Goal: Transaction & Acquisition: Purchase product/service

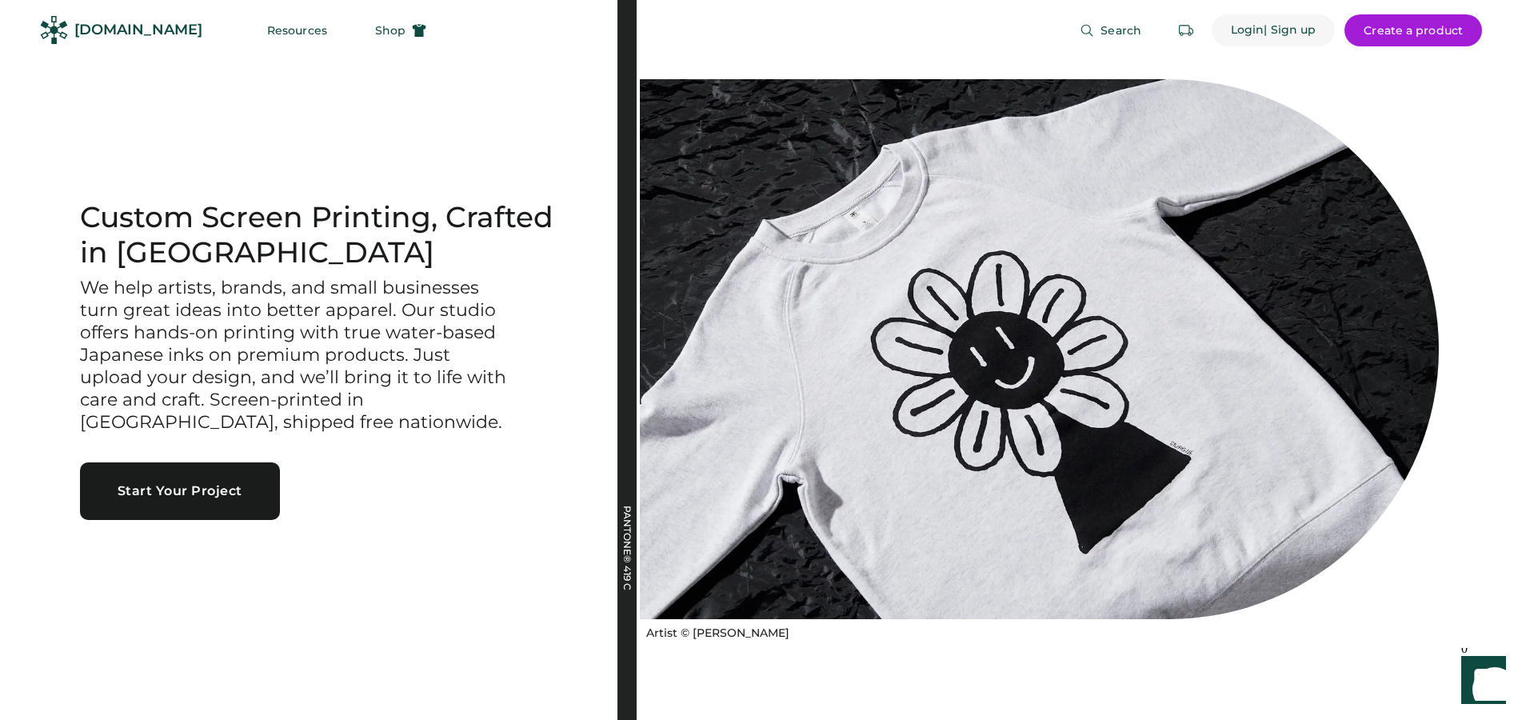
click at [1256, 27] on div "Login" at bounding box center [1248, 30] width 34 height 16
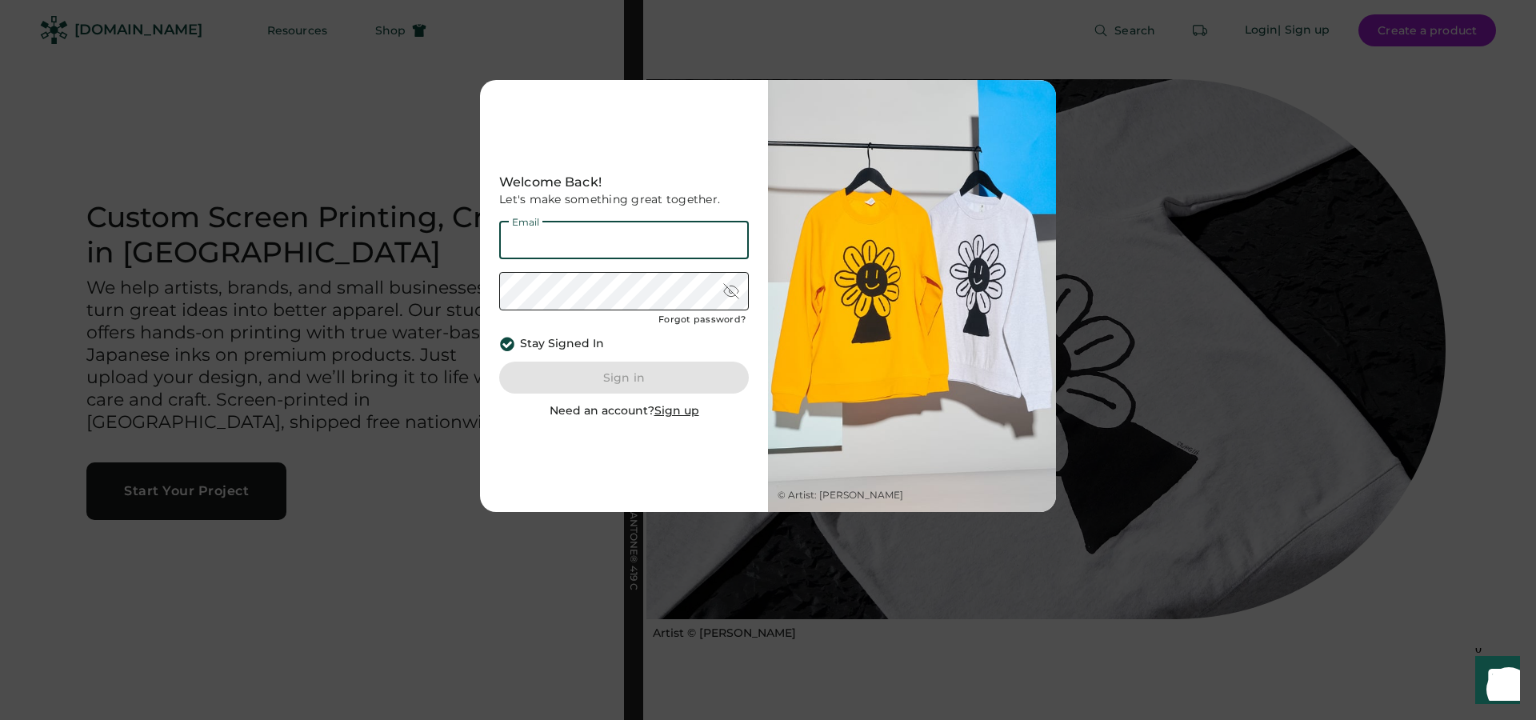
click at [613, 244] on input "email" at bounding box center [624, 240] width 250 height 38
type input "**********"
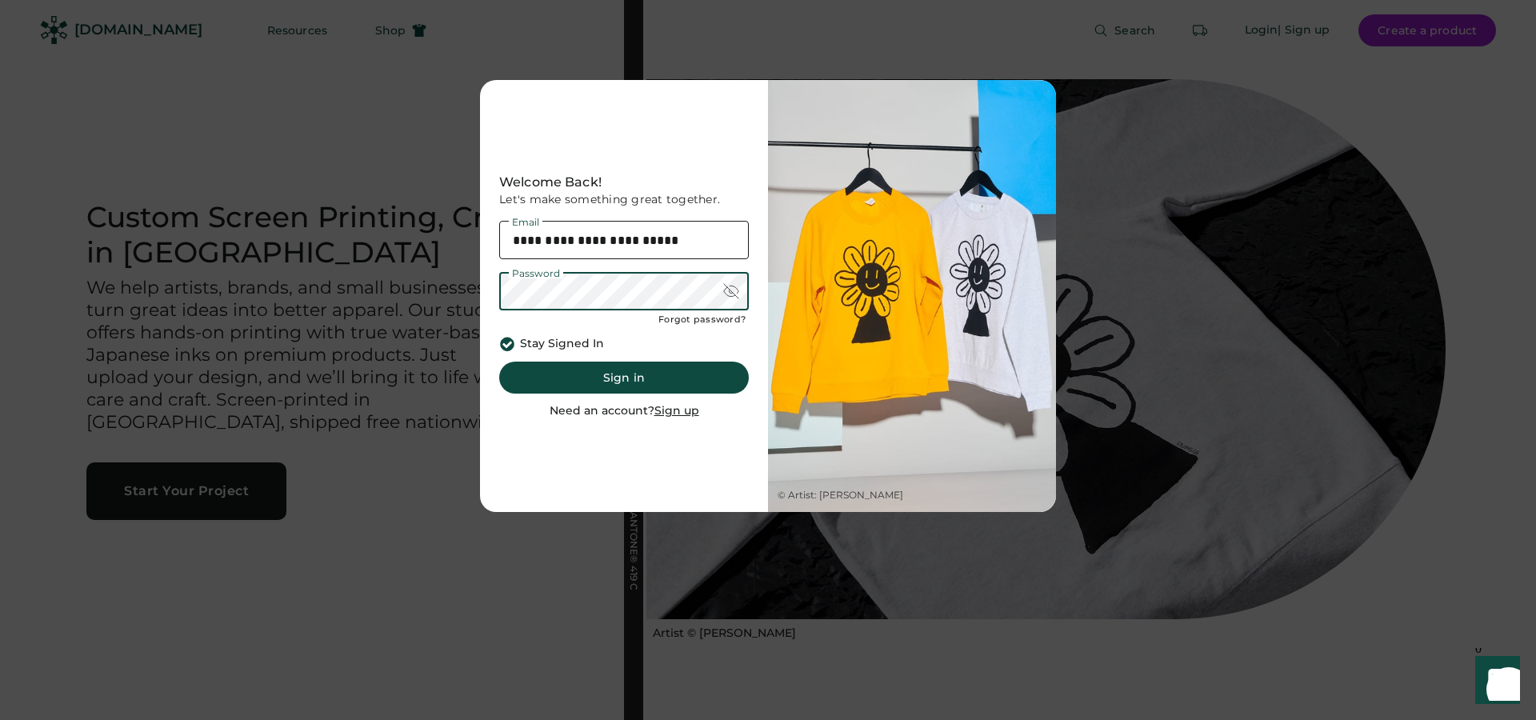
click at [730, 292] on div at bounding box center [731, 291] width 16 height 16
click at [625, 371] on button "Sign in" at bounding box center [624, 378] width 250 height 32
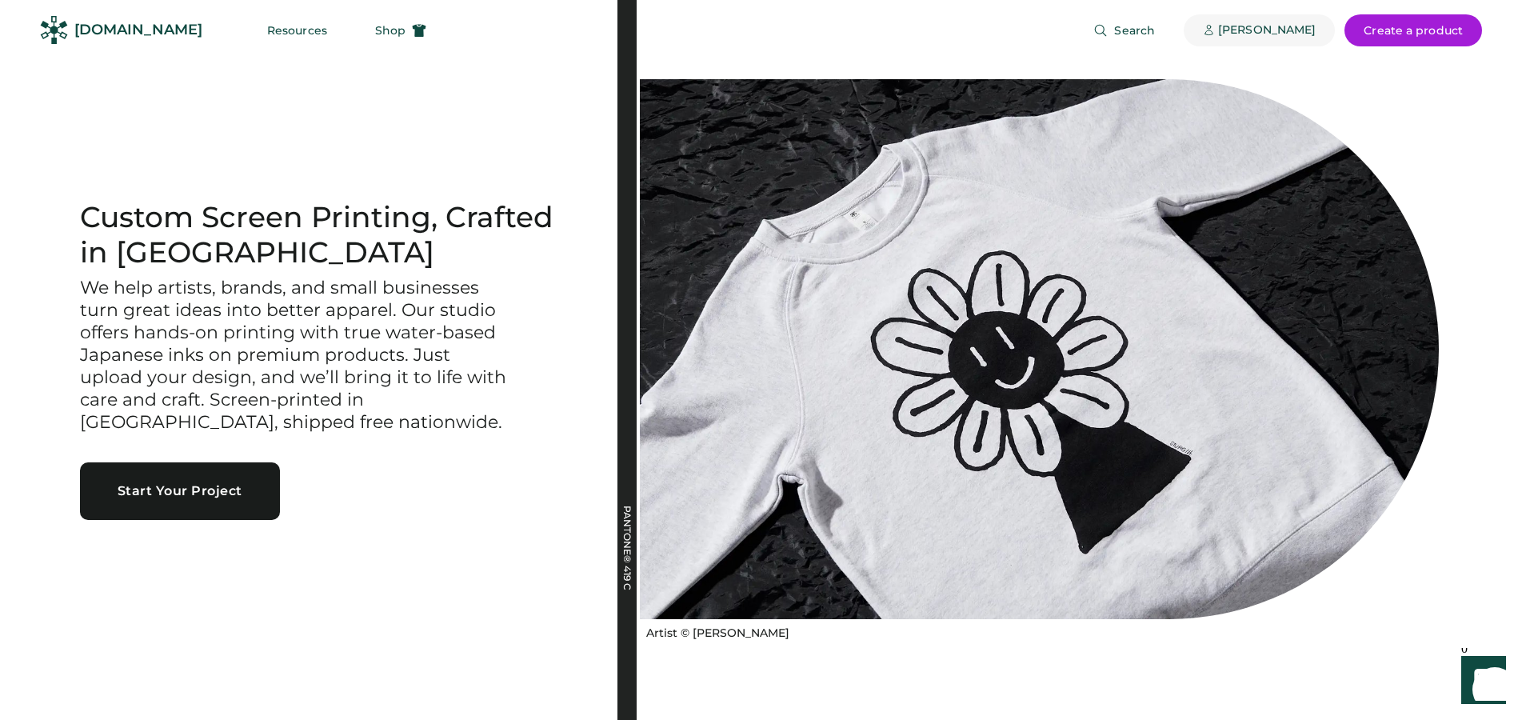
click at [1261, 32] on div "Jamie Wong" at bounding box center [1267, 30] width 98 height 16
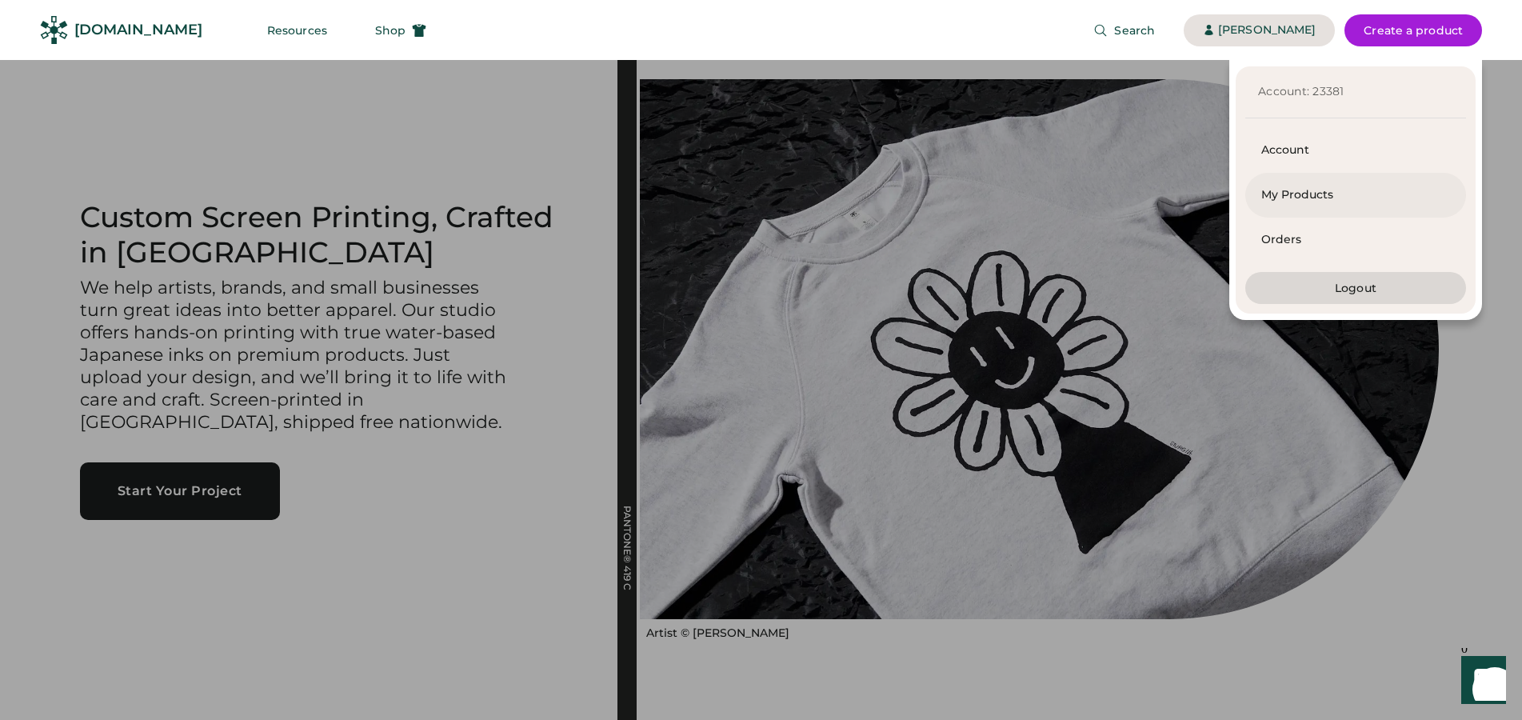
click at [1272, 200] on div "My Products" at bounding box center [1356, 195] width 189 height 16
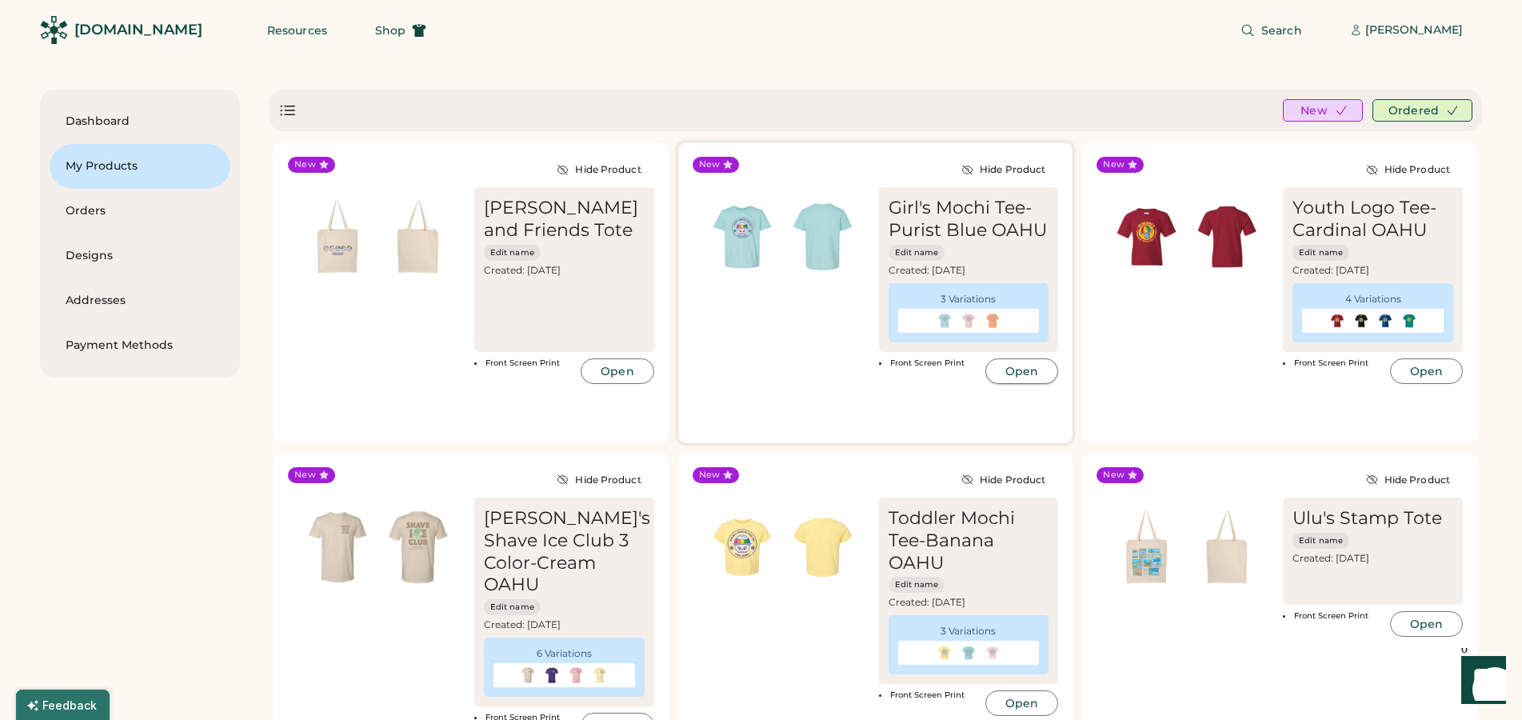
click at [1039, 371] on button "Open" at bounding box center [1022, 371] width 73 height 26
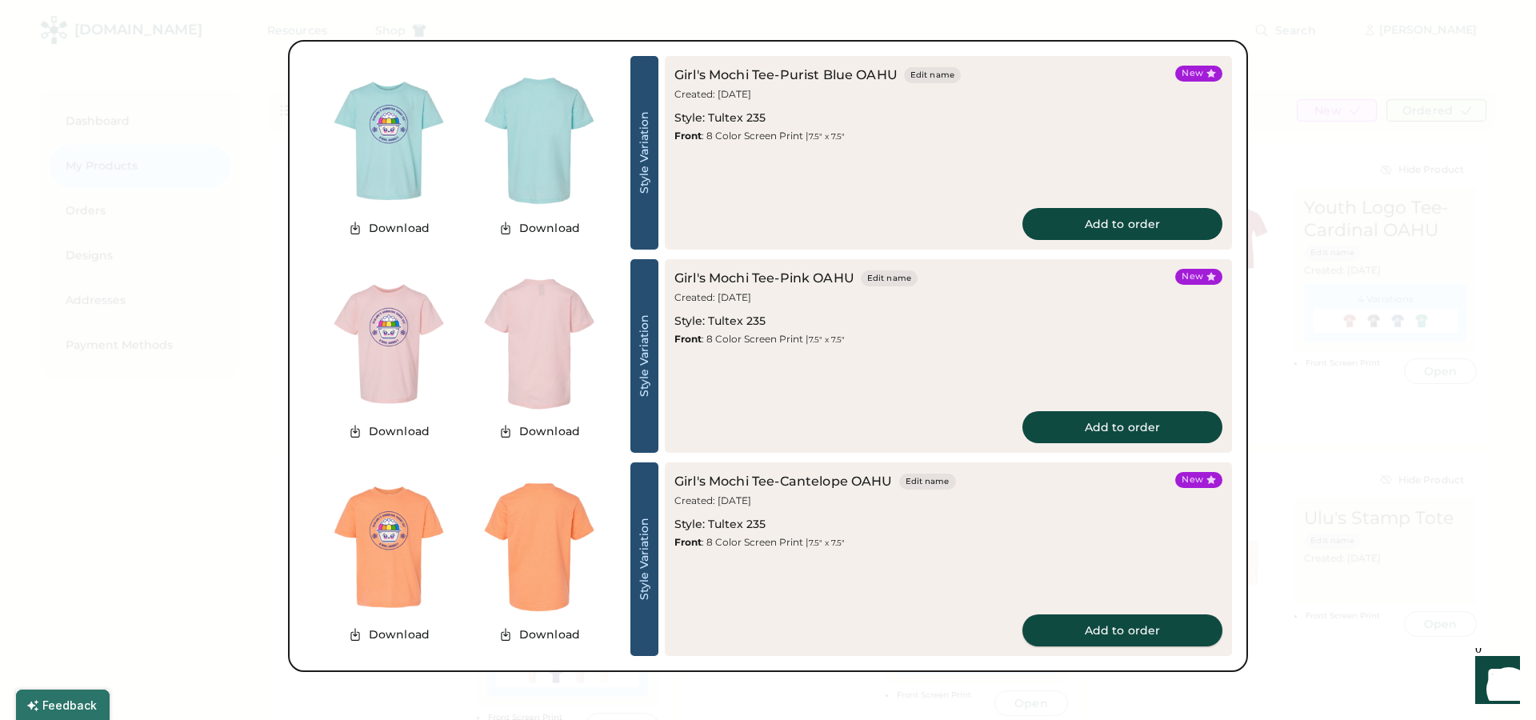
drag, startPoint x: 1139, startPoint y: 632, endPoint x: 1129, endPoint y: 630, distance: 10.5
click at [1138, 630] on button "Add to order" at bounding box center [1122, 630] width 200 height 32
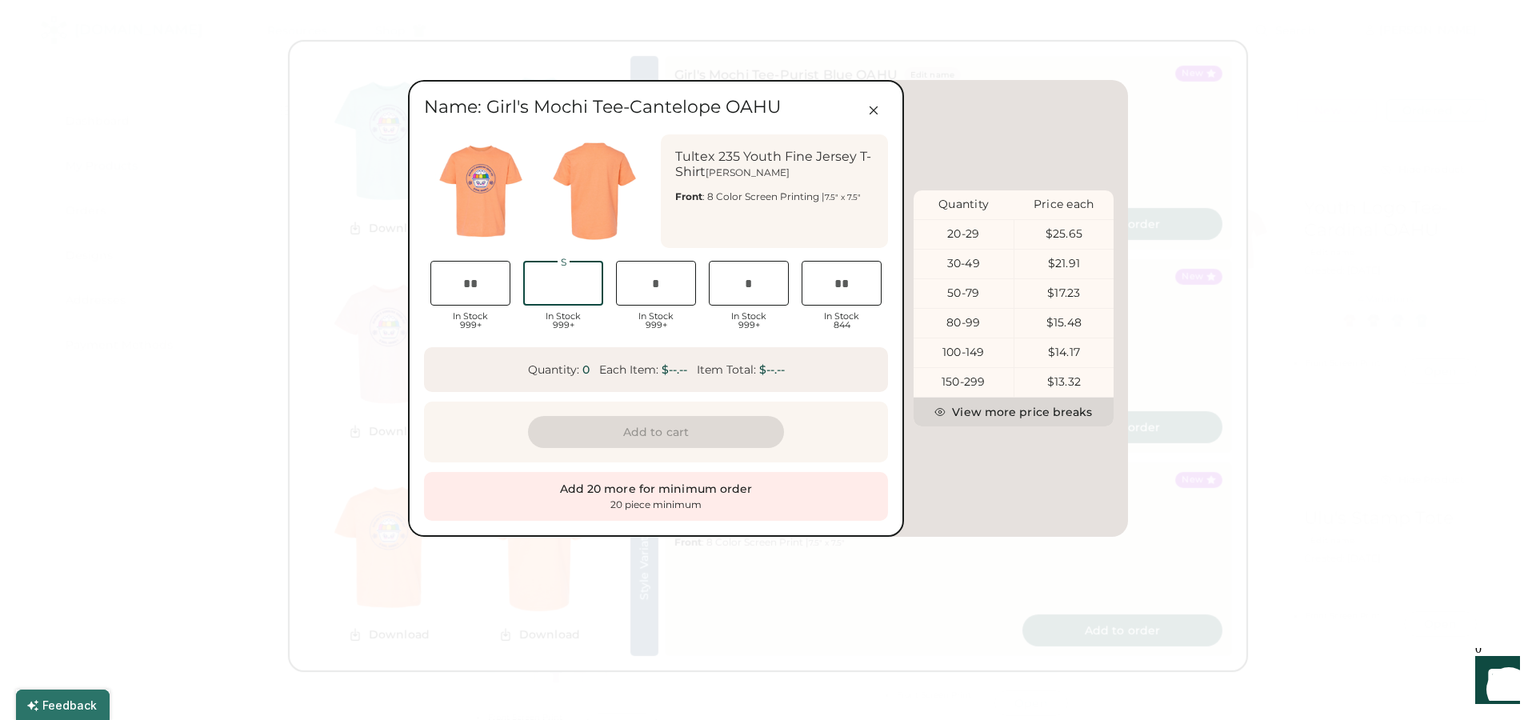
click at [562, 286] on input "input" at bounding box center [563, 283] width 80 height 45
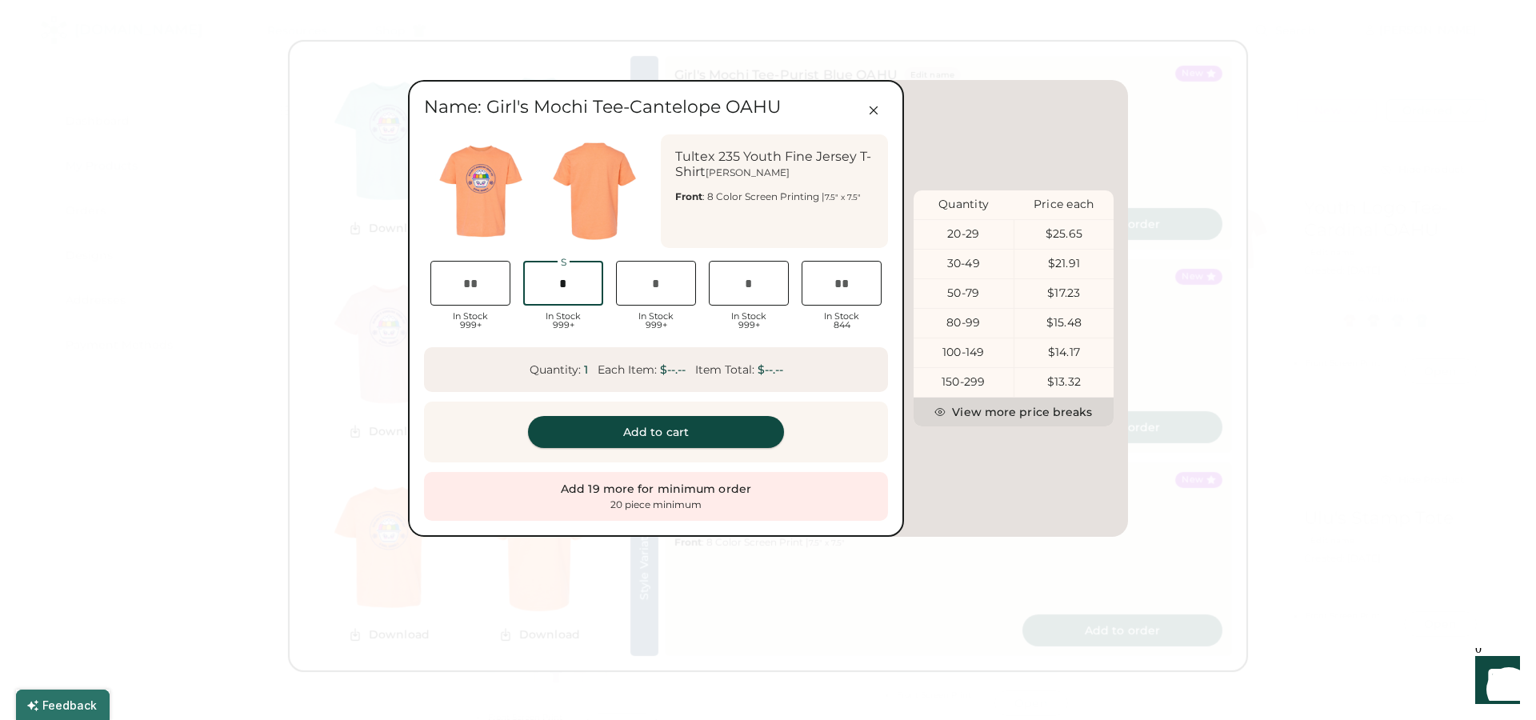
type input "*"
click at [726, 432] on button "Add to cart" at bounding box center [656, 432] width 256 height 32
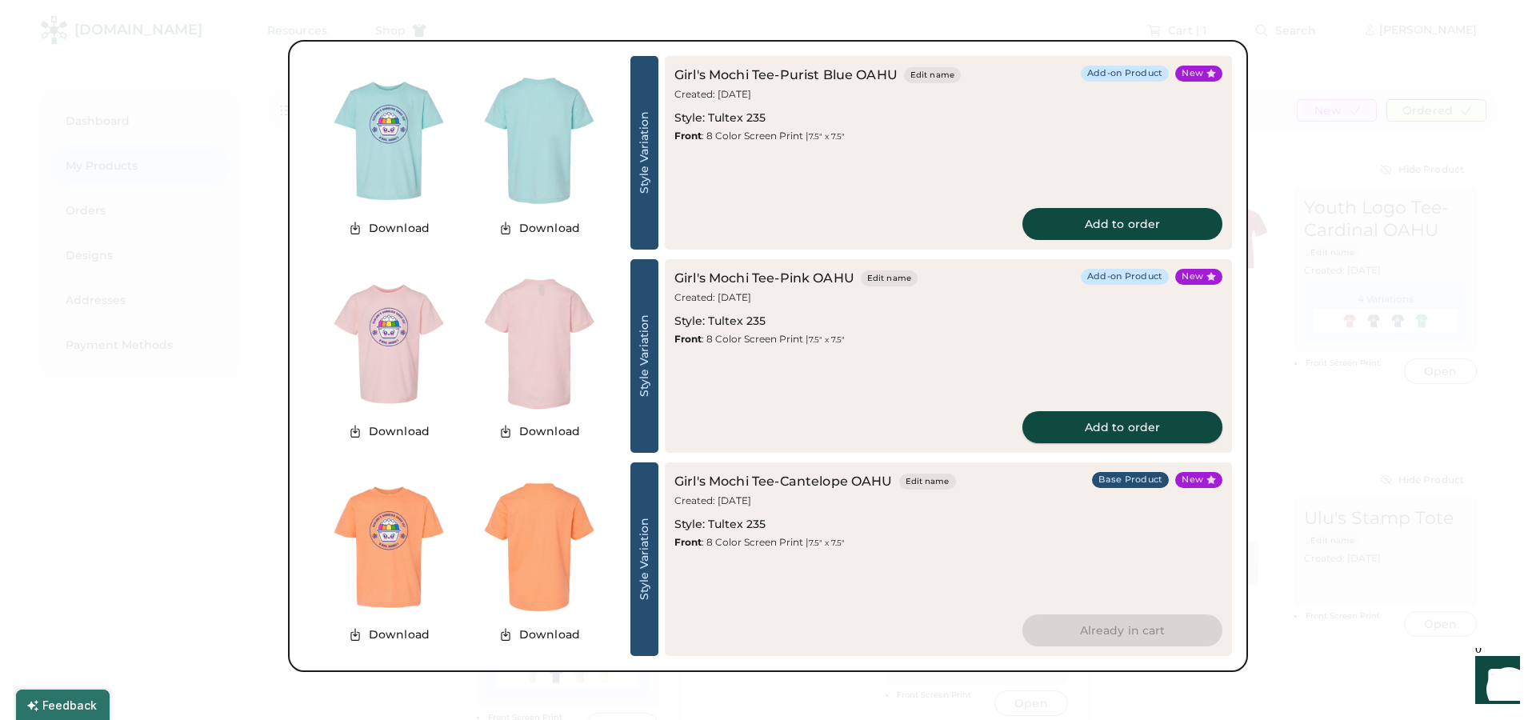
click at [1129, 435] on button "Add to order" at bounding box center [1122, 427] width 200 height 32
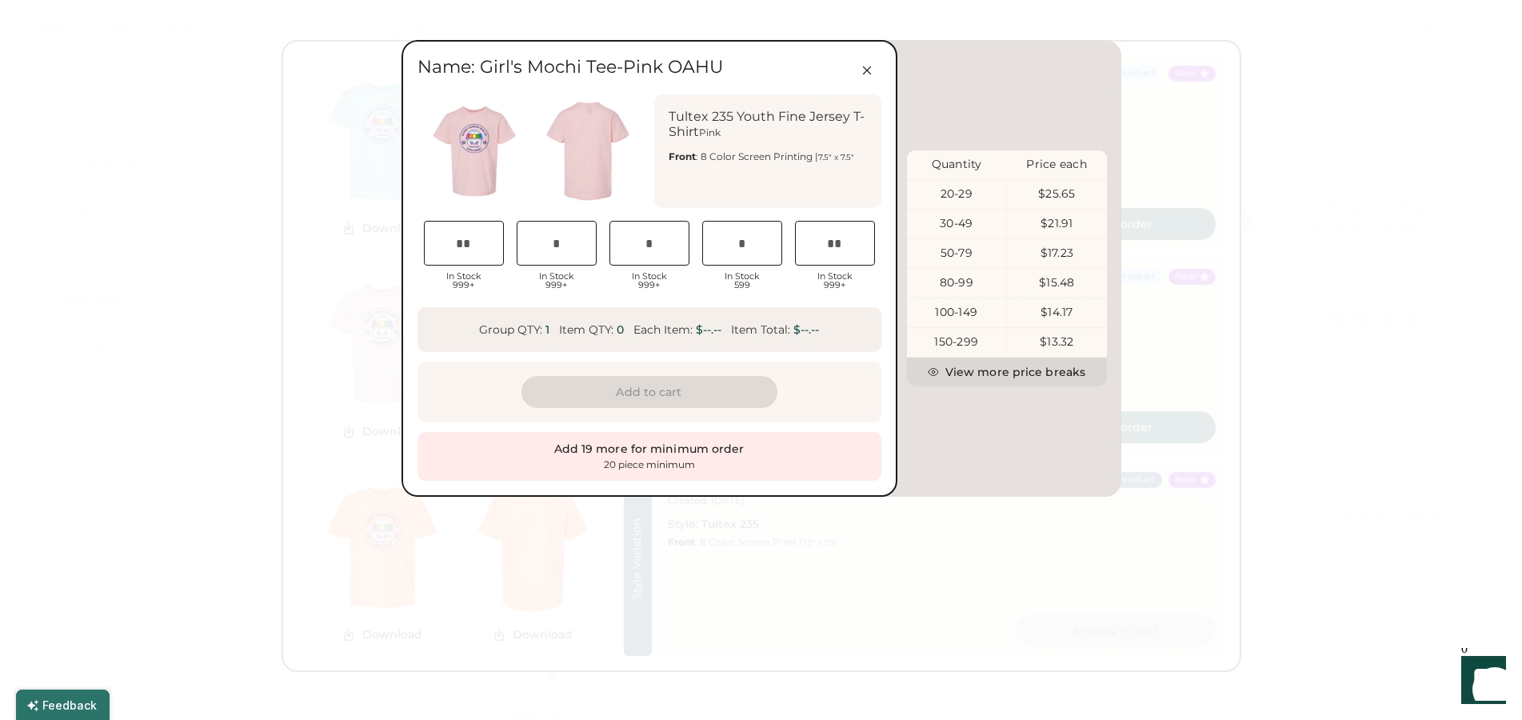
click at [1315, 366] on div at bounding box center [761, 360] width 1522 height 720
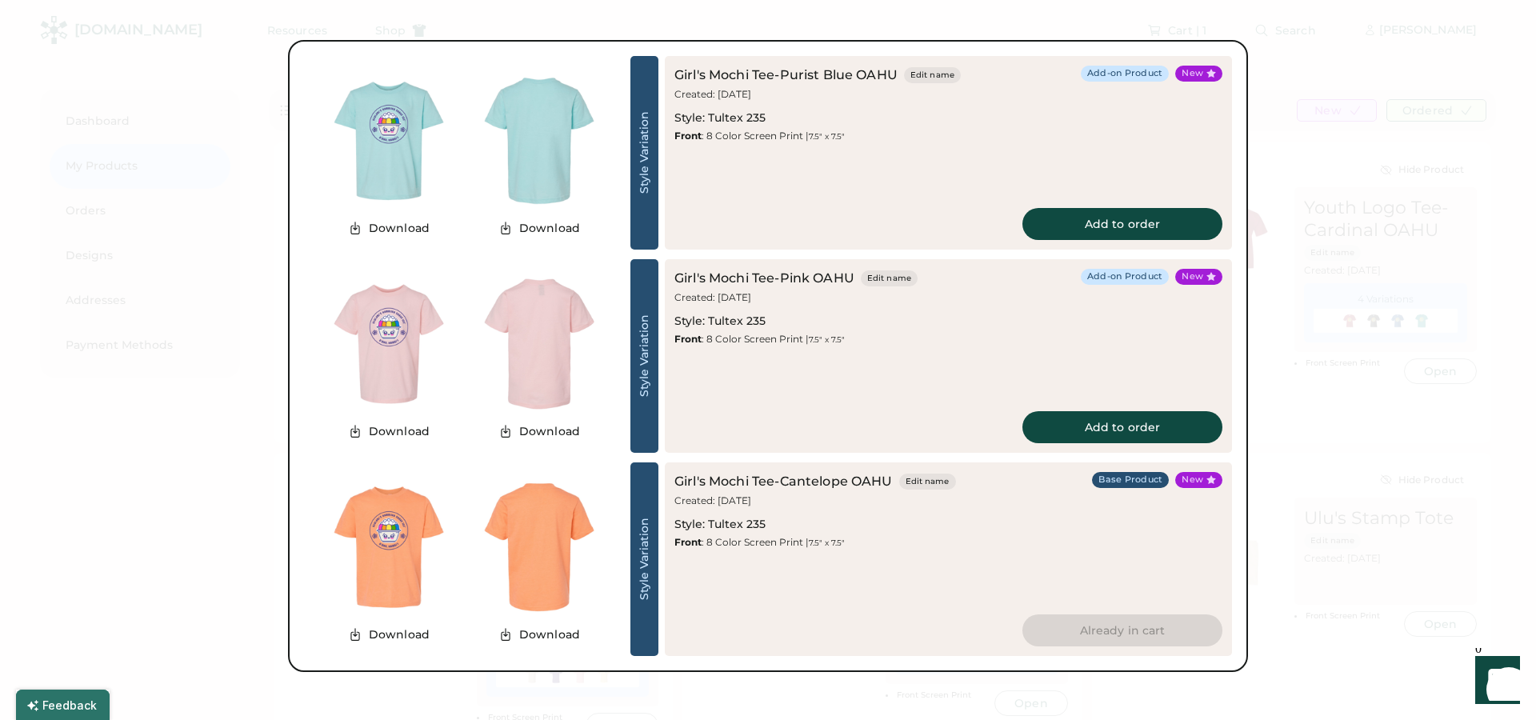
drag, startPoint x: 1370, startPoint y: 510, endPoint x: 1370, endPoint y: 498, distance: 12.0
click at [1371, 510] on div at bounding box center [768, 360] width 1536 height 720
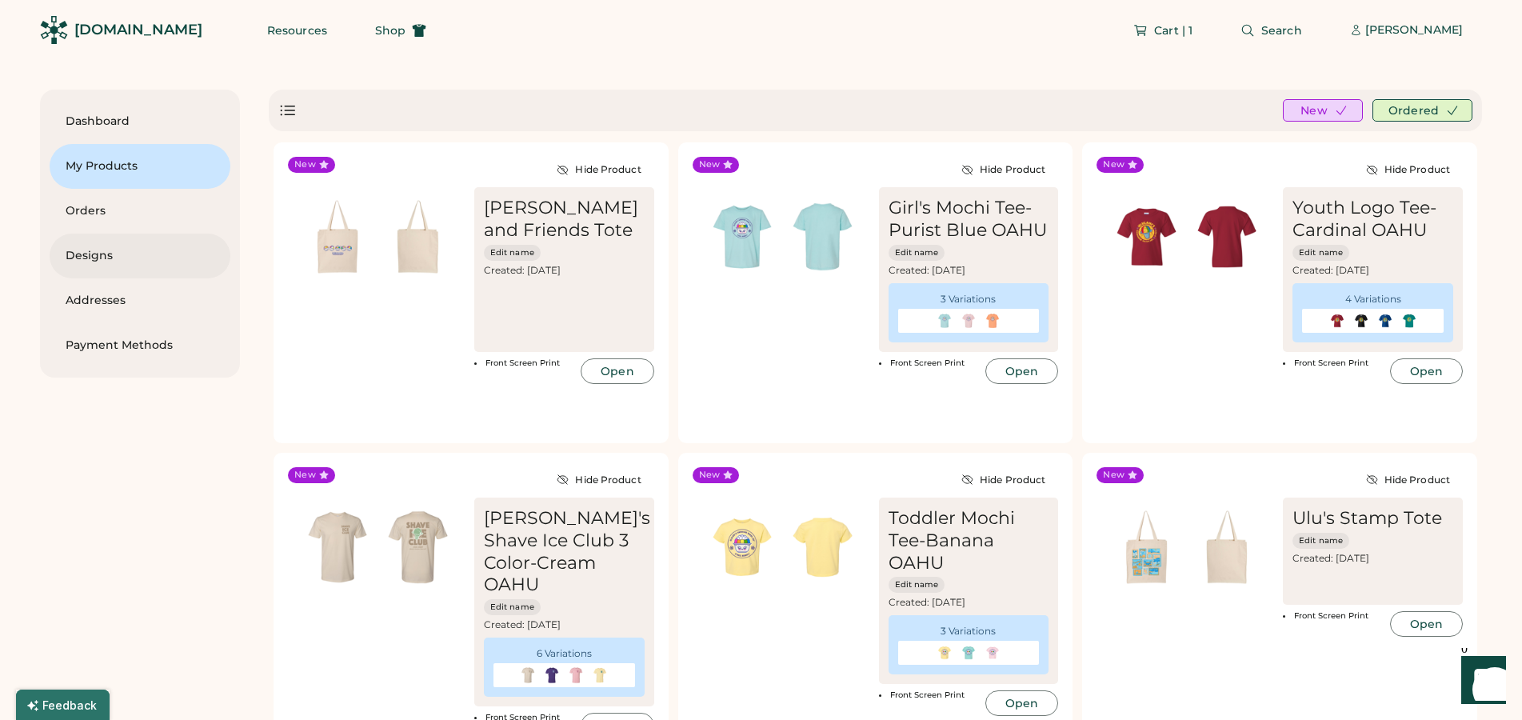
click at [85, 251] on div "Designs" at bounding box center [140, 256] width 149 height 16
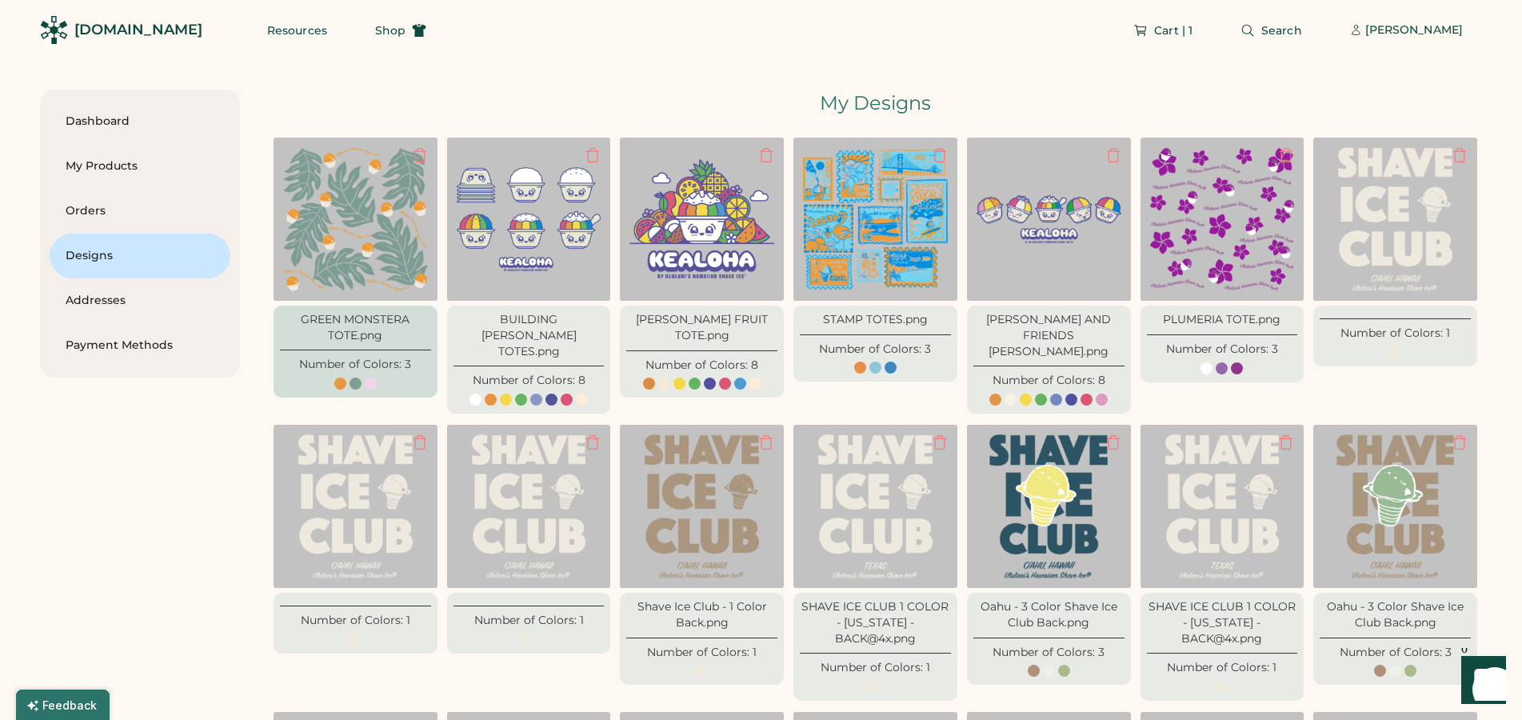
click at [346, 229] on img at bounding box center [355, 219] width 145 height 145
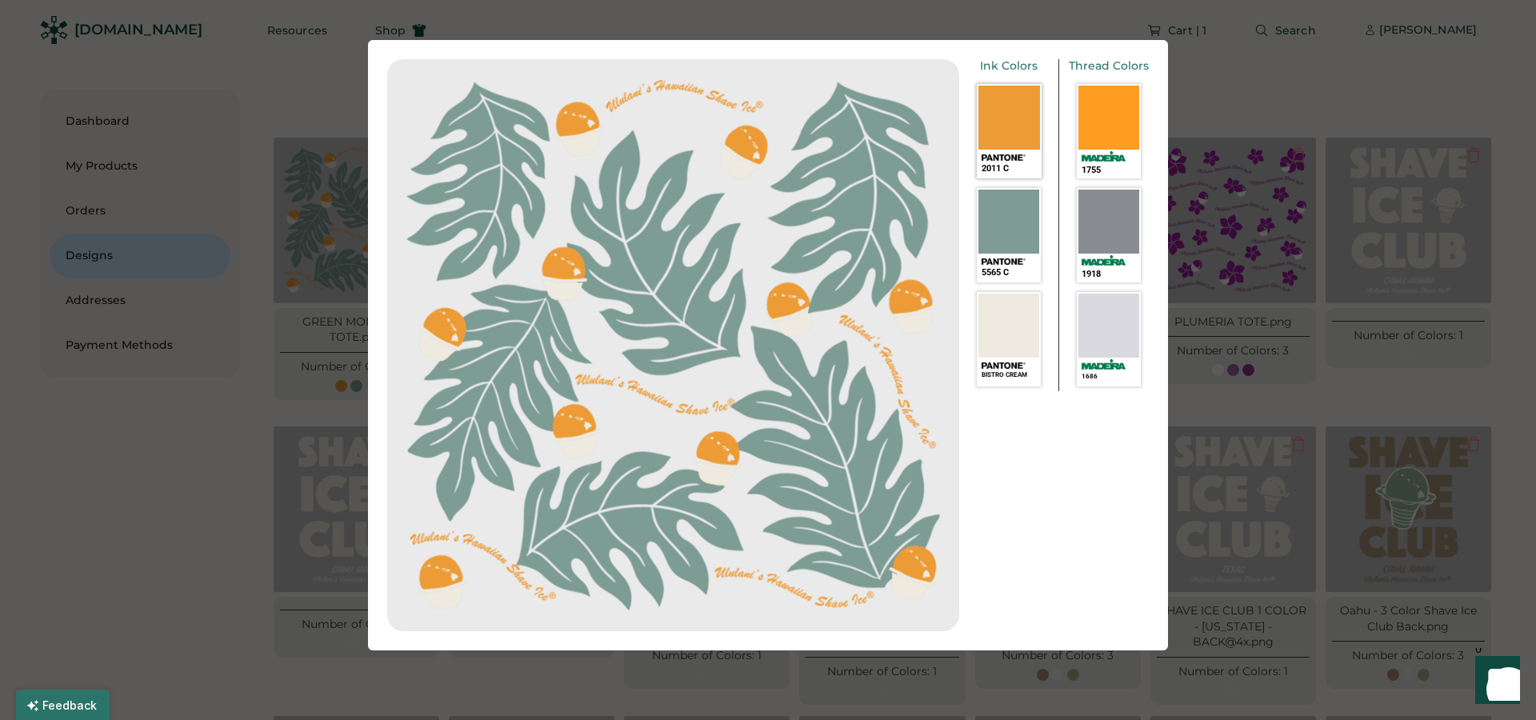
click at [1011, 128] on div at bounding box center [1009, 118] width 62 height 64
click at [1254, 95] on div at bounding box center [768, 360] width 1536 height 720
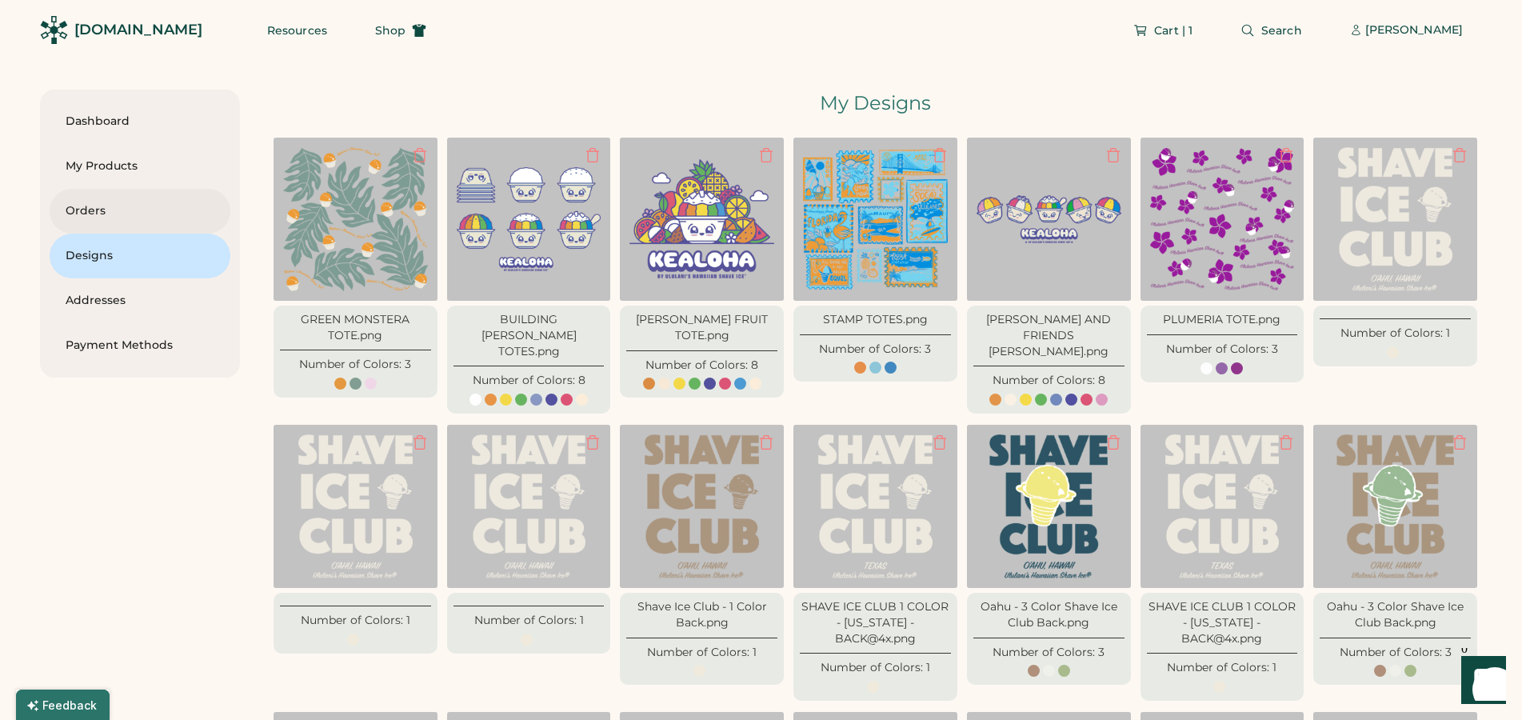
click at [102, 212] on div "Orders" at bounding box center [140, 211] width 149 height 16
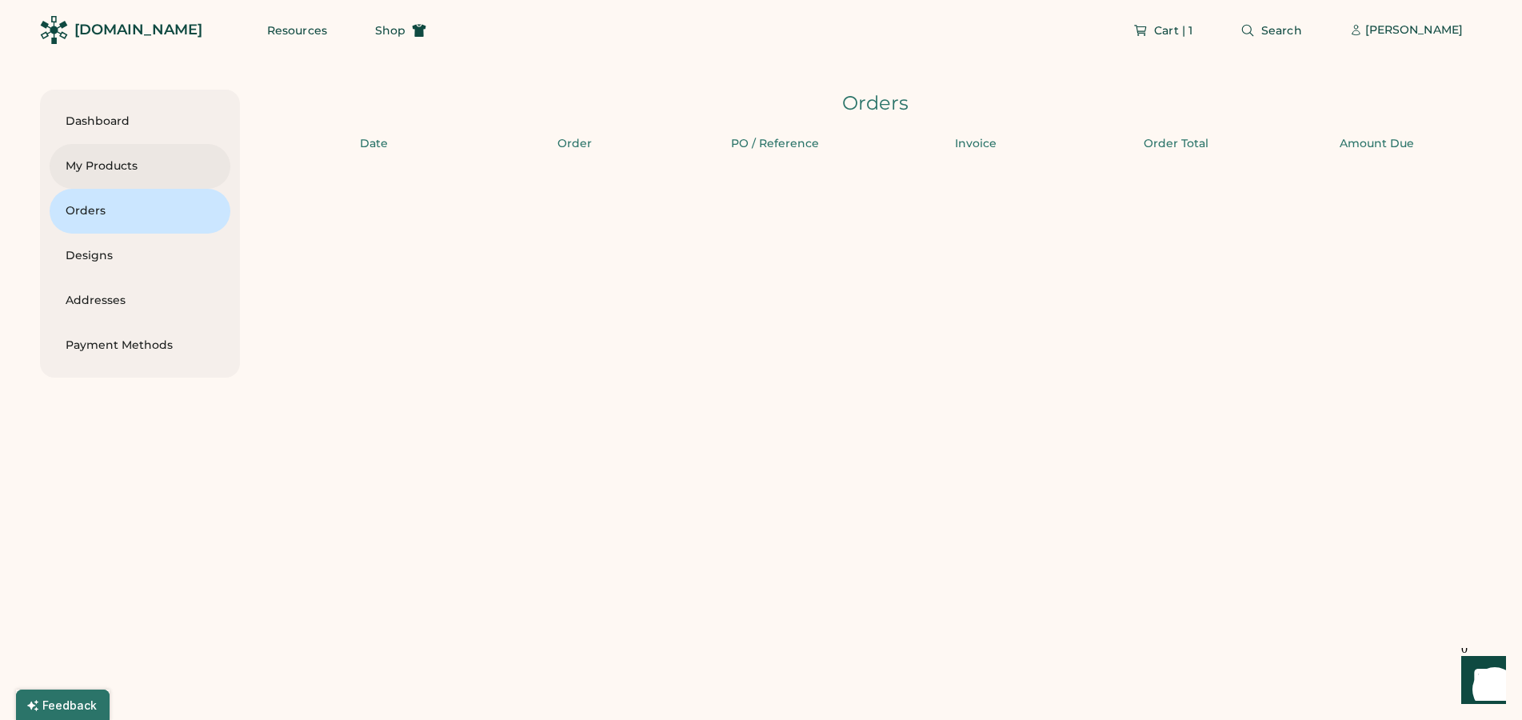
drag, startPoint x: 123, startPoint y: 166, endPoint x: 89, endPoint y: 170, distance: 34.6
click at [124, 166] on div "My Products" at bounding box center [140, 166] width 149 height 16
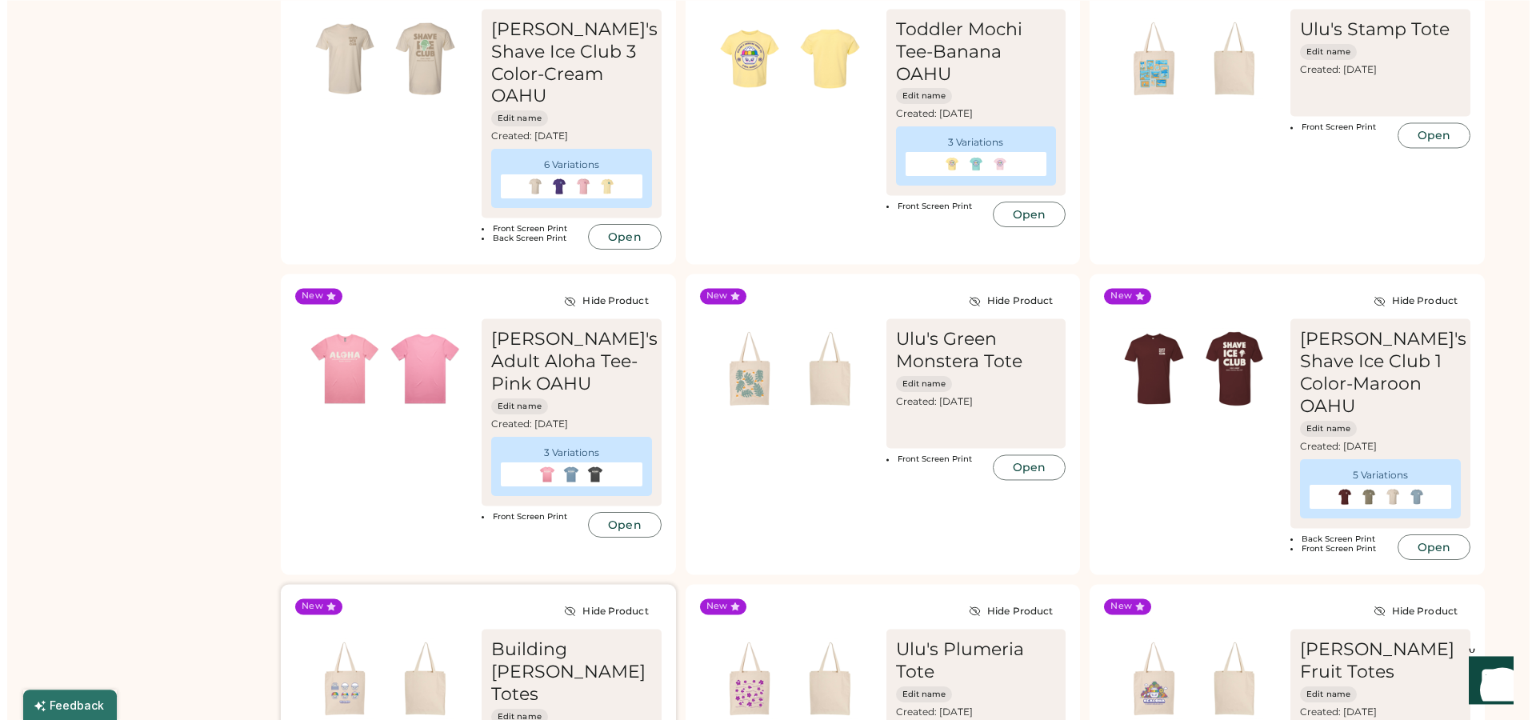
scroll to position [490, 0]
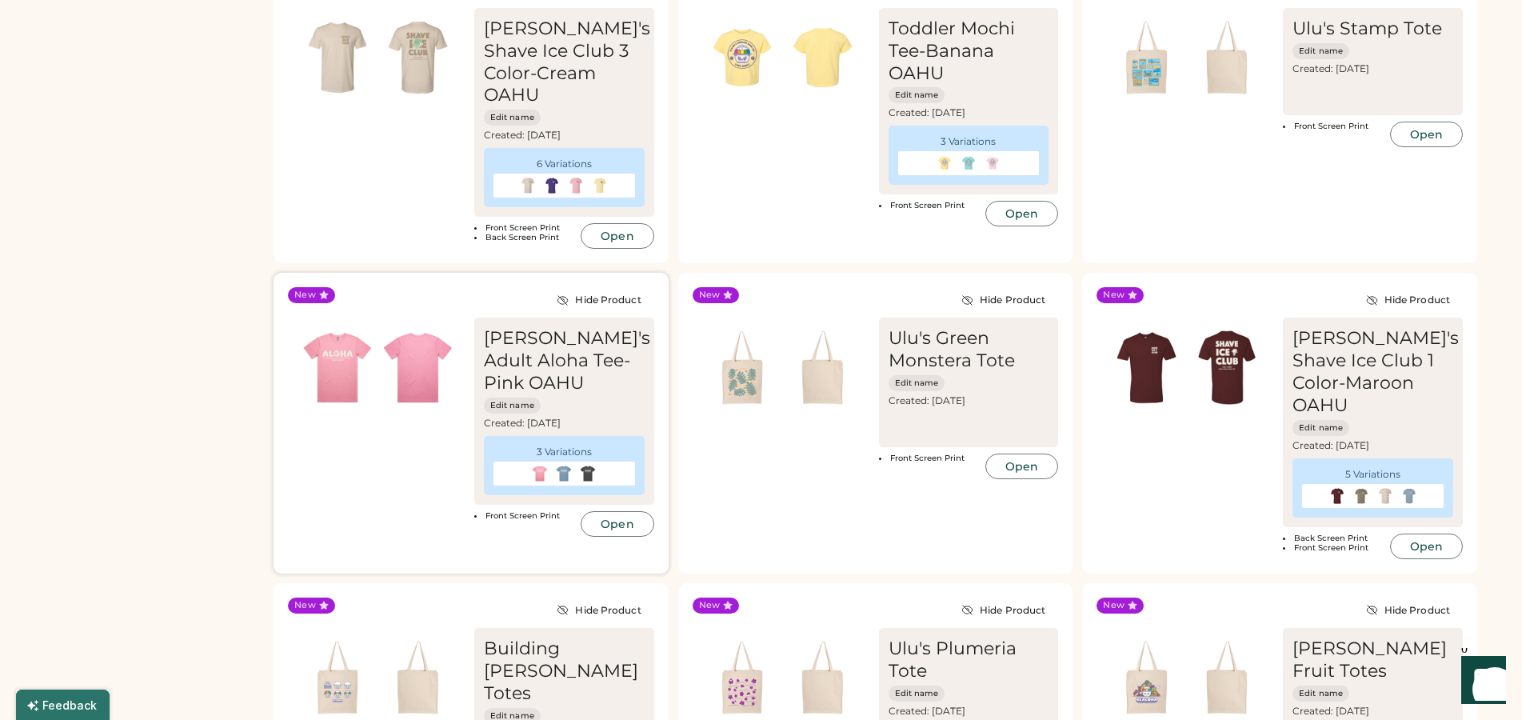
click at [576, 327] on div "[PERSON_NAME]'s Adult Aloha Tee-Pink OAHU" at bounding box center [567, 360] width 166 height 67
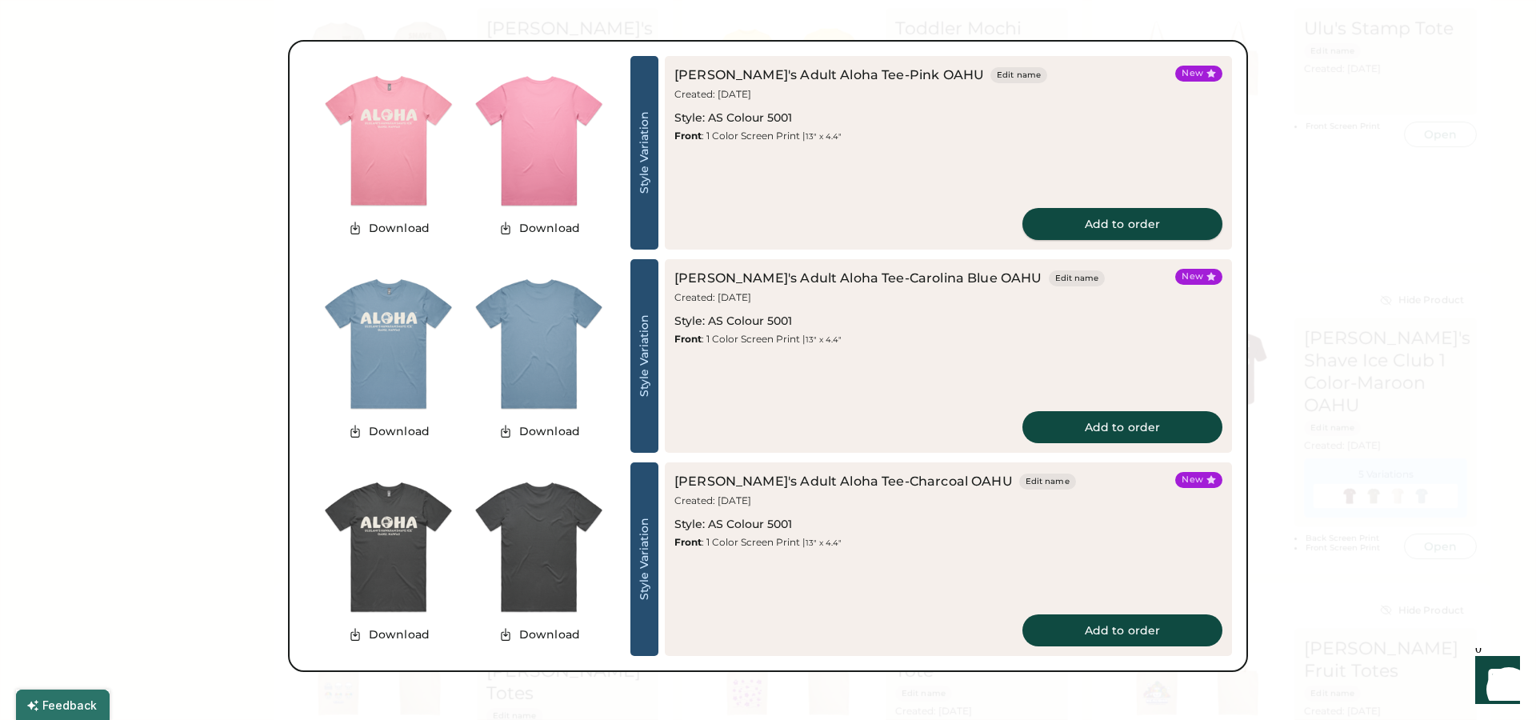
click at [1121, 228] on button "Add to order" at bounding box center [1122, 224] width 200 height 32
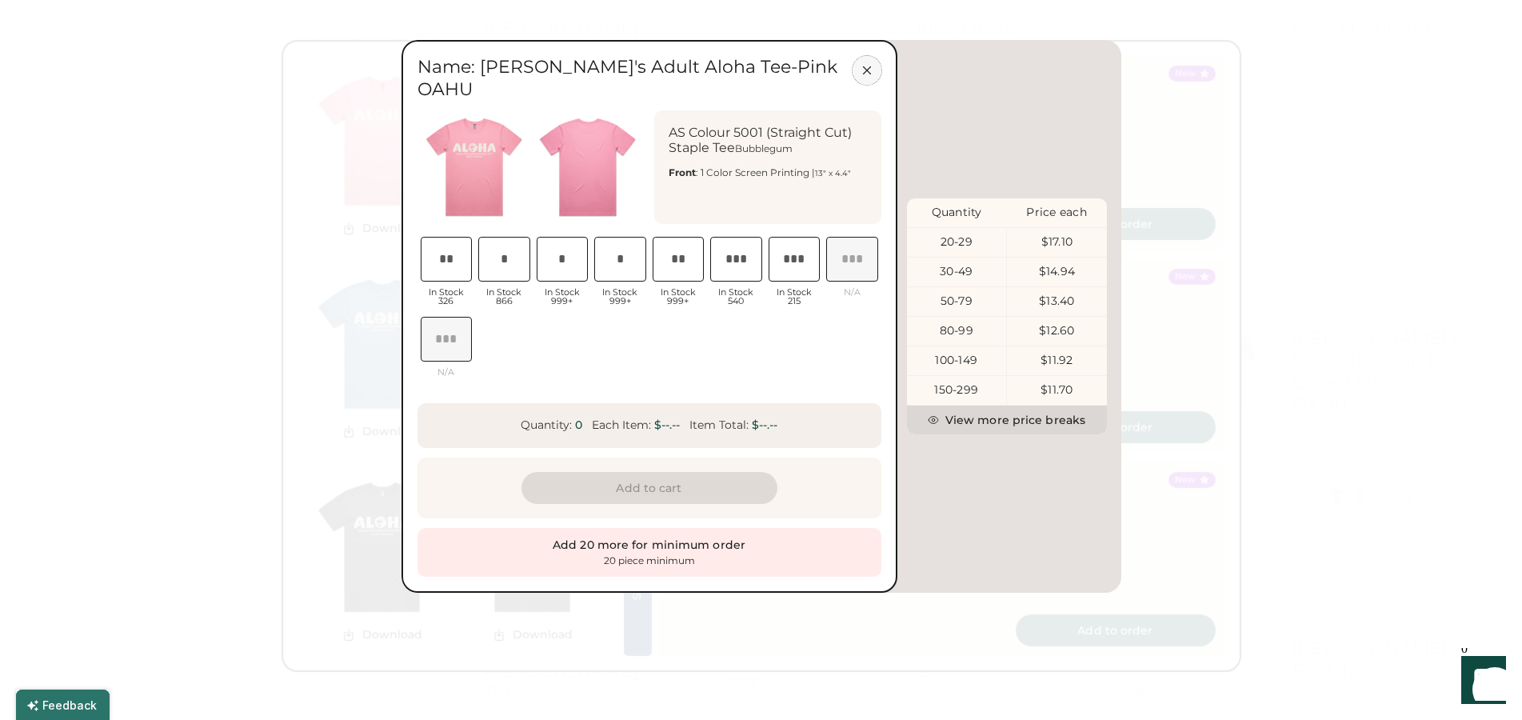
click at [869, 67] on icon at bounding box center [867, 70] width 14 height 14
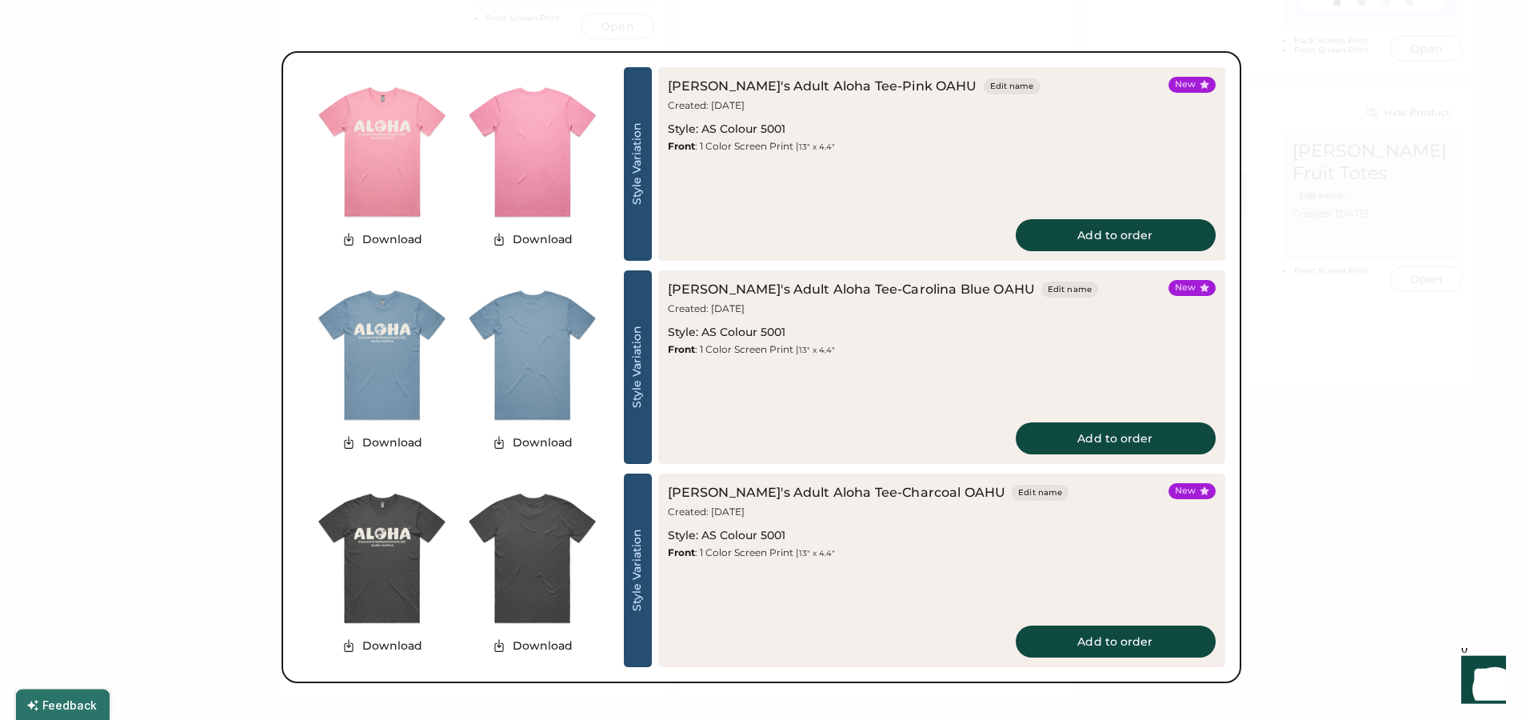
scroll to position [1061, 0]
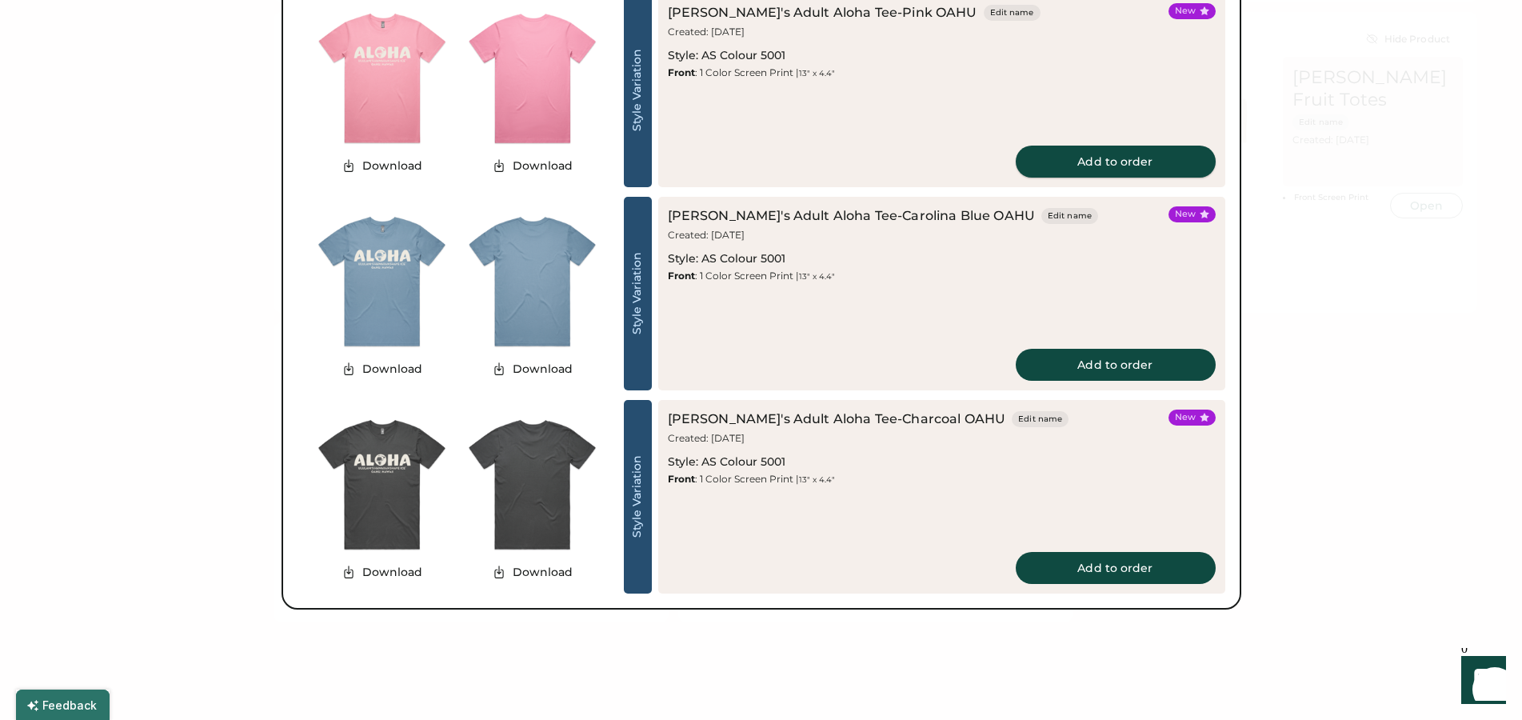
click at [1107, 161] on button "Add to order" at bounding box center [1116, 162] width 200 height 32
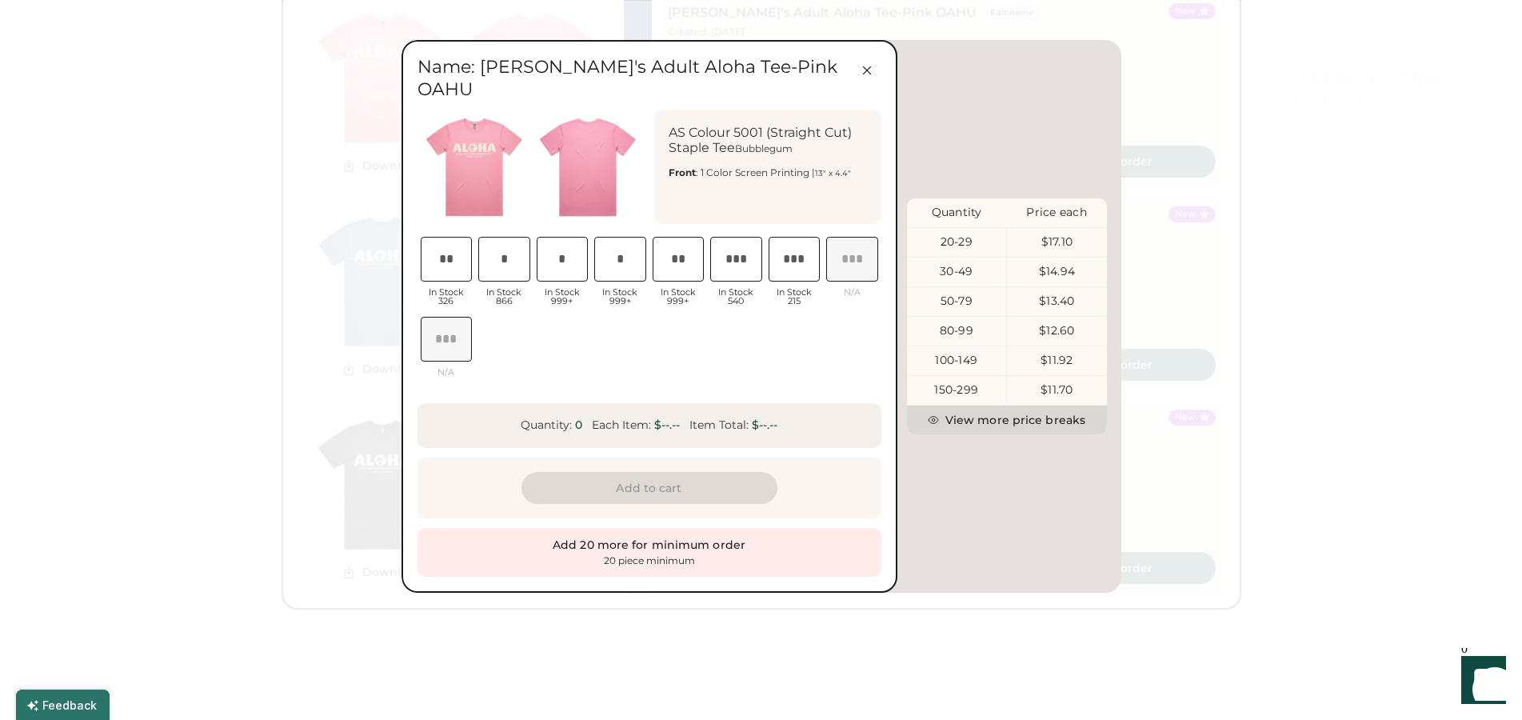
drag, startPoint x: 1230, startPoint y: 549, endPoint x: 1051, endPoint y: 625, distance: 194.7
click at [1230, 550] on div at bounding box center [761, 360] width 1522 height 720
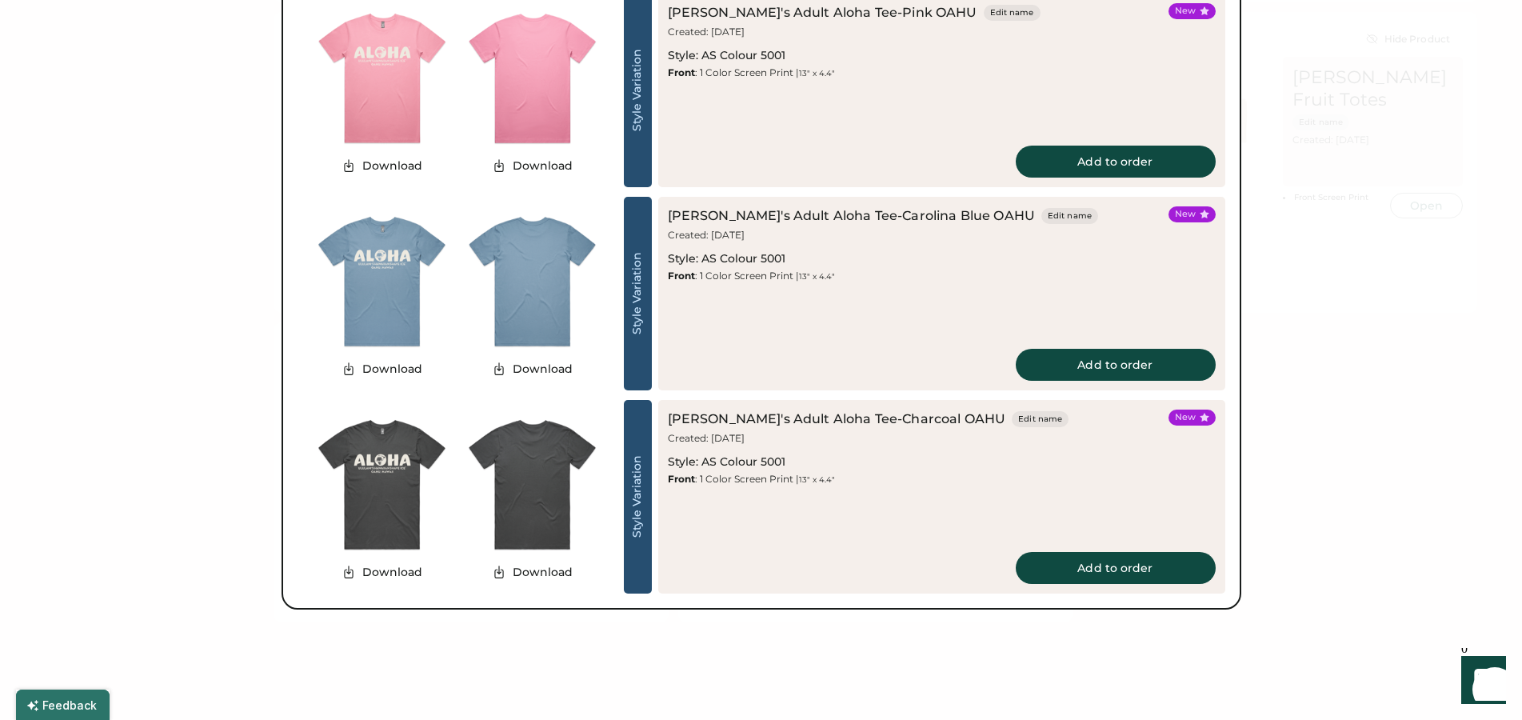
click at [380, 525] on img at bounding box center [382, 485] width 150 height 150
click at [388, 450] on img at bounding box center [382, 485] width 150 height 150
click at [1149, 560] on button "Add to order" at bounding box center [1116, 568] width 200 height 32
